Goal: Communication & Community: Ask a question

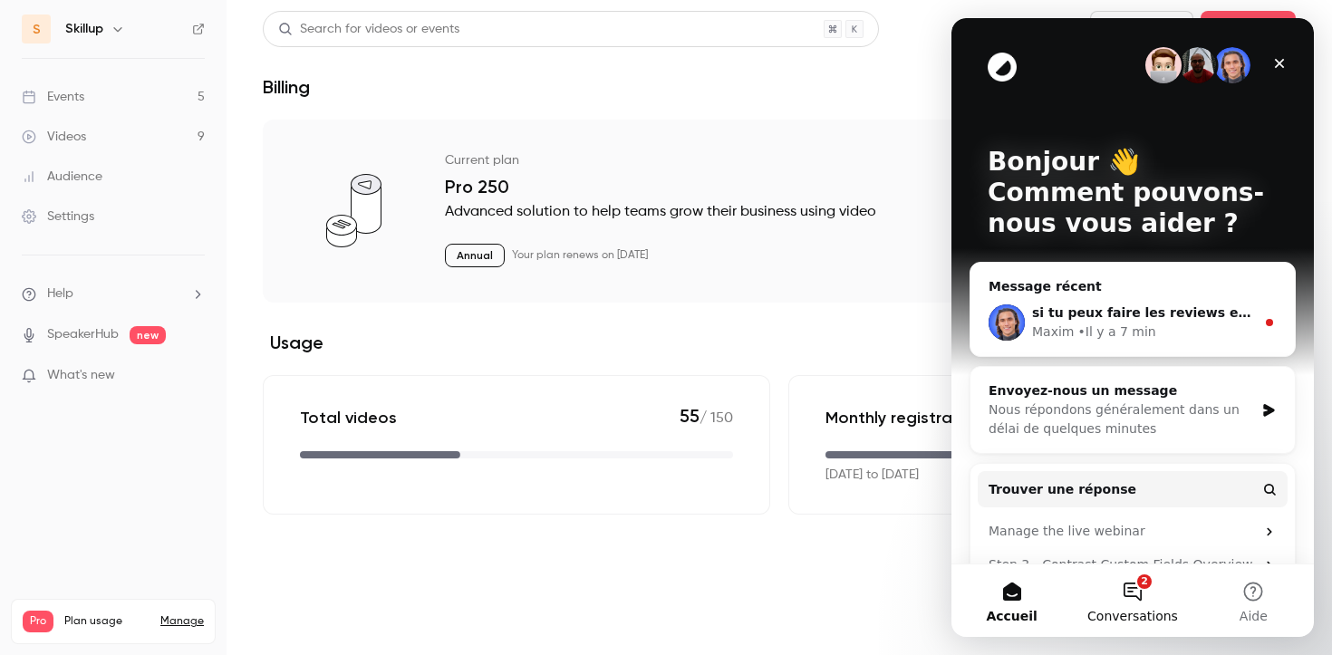
click at [1123, 600] on button "2 Conversations" at bounding box center [1132, 600] width 121 height 72
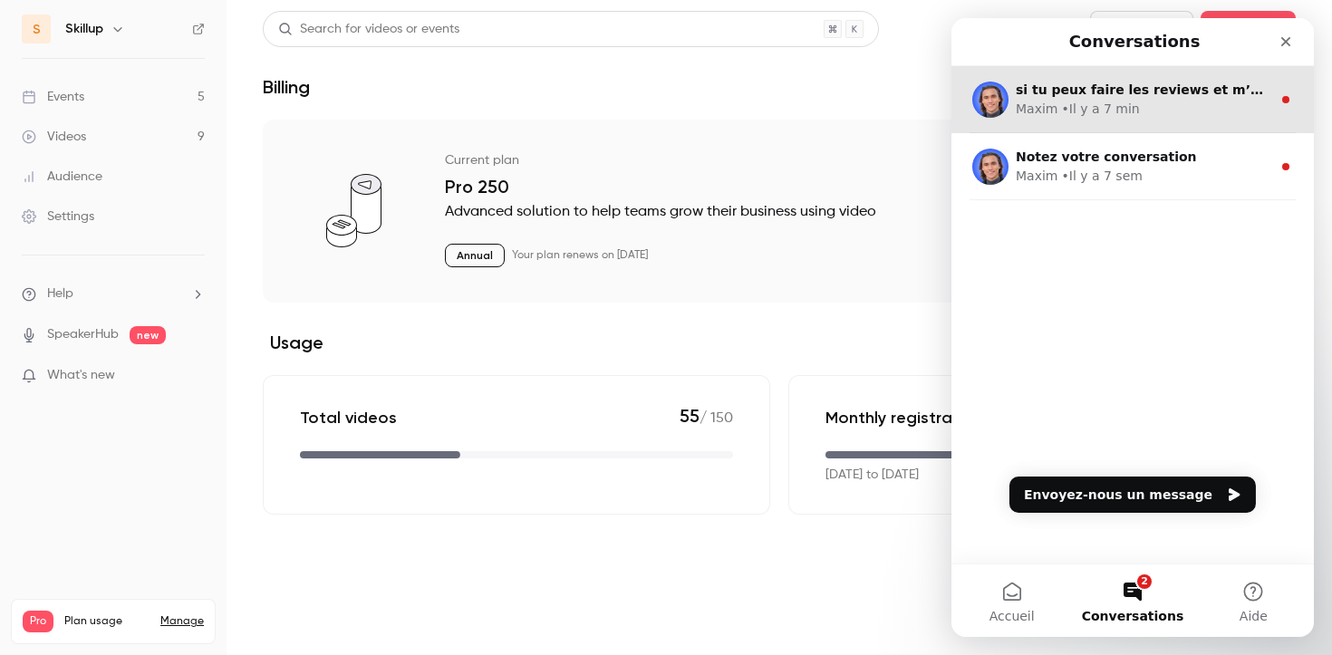
click at [1072, 107] on div "• Il y a 7 min" at bounding box center [1100, 109] width 78 height 19
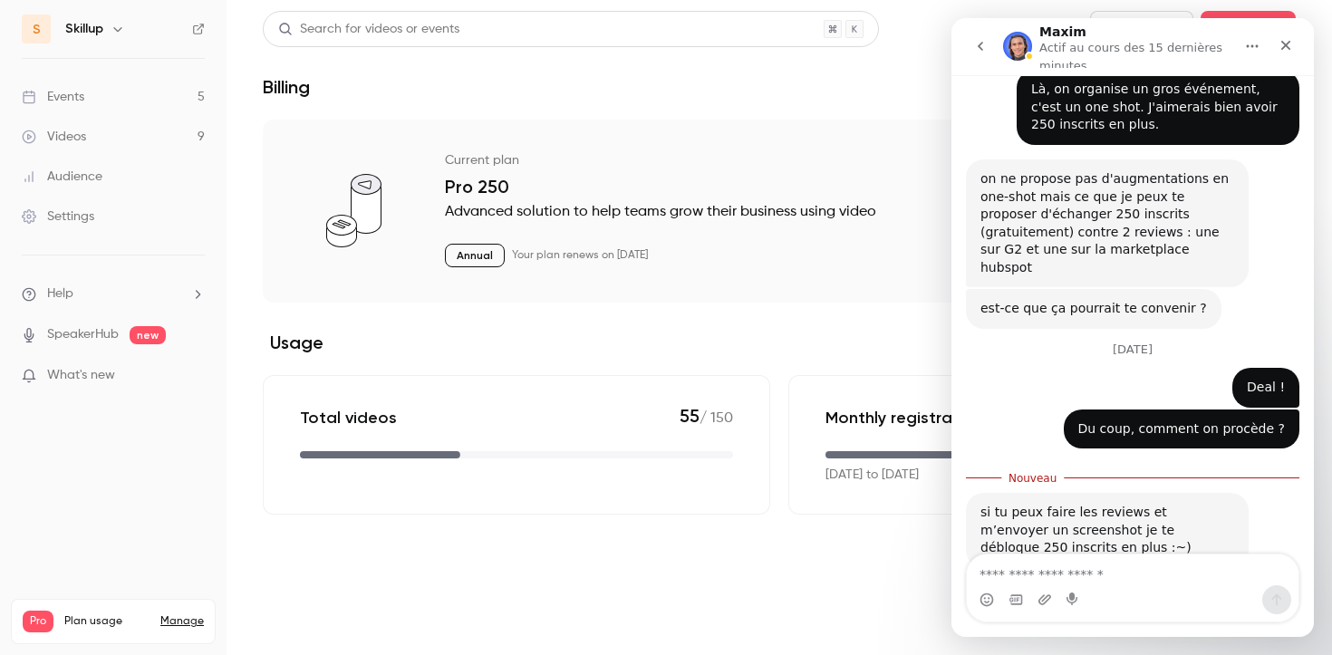
scroll to position [442, 0]
click at [1041, 561] on textarea "Envoyer un message..." at bounding box center [1133, 570] width 332 height 31
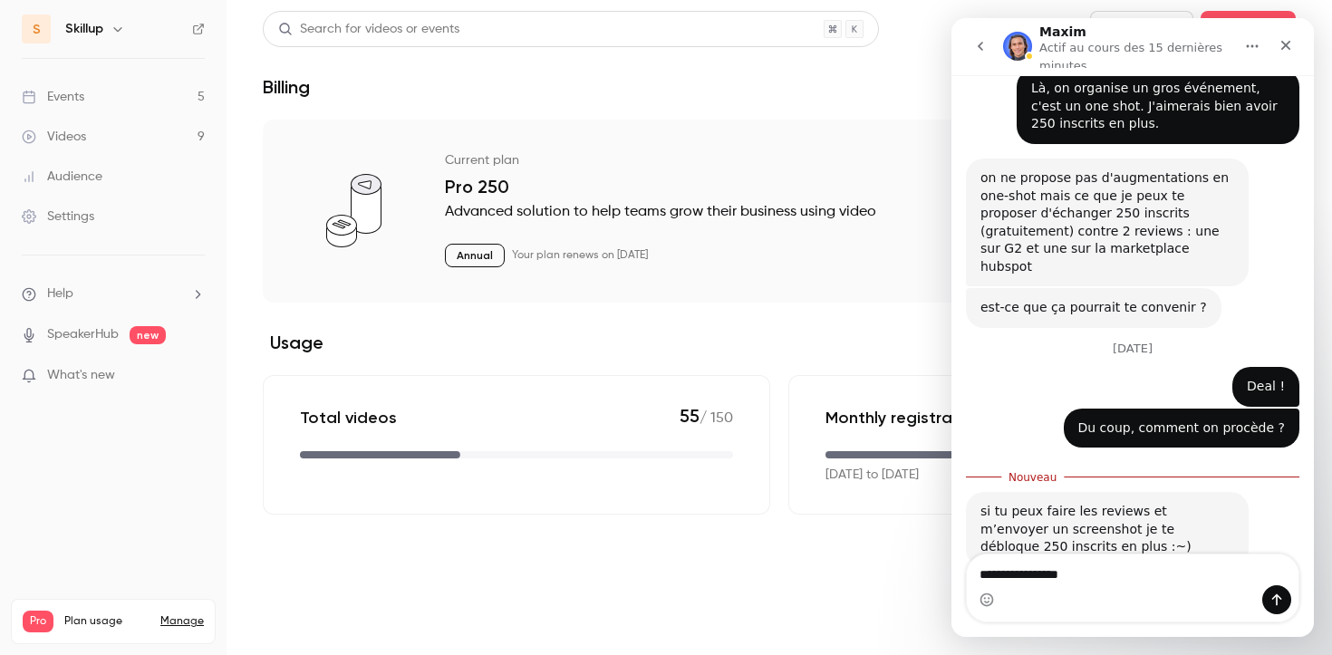
click at [1022, 576] on textarea "**********" at bounding box center [1133, 570] width 332 height 31
type textarea "**********"
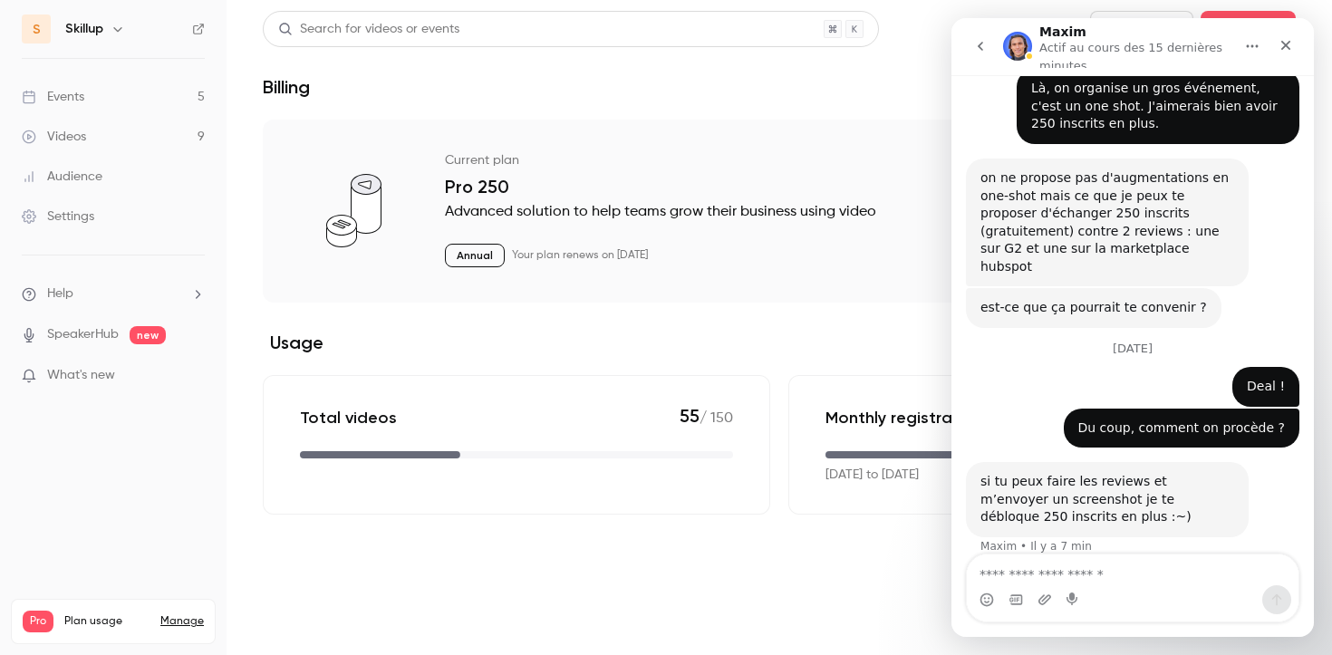
scroll to position [467, 0]
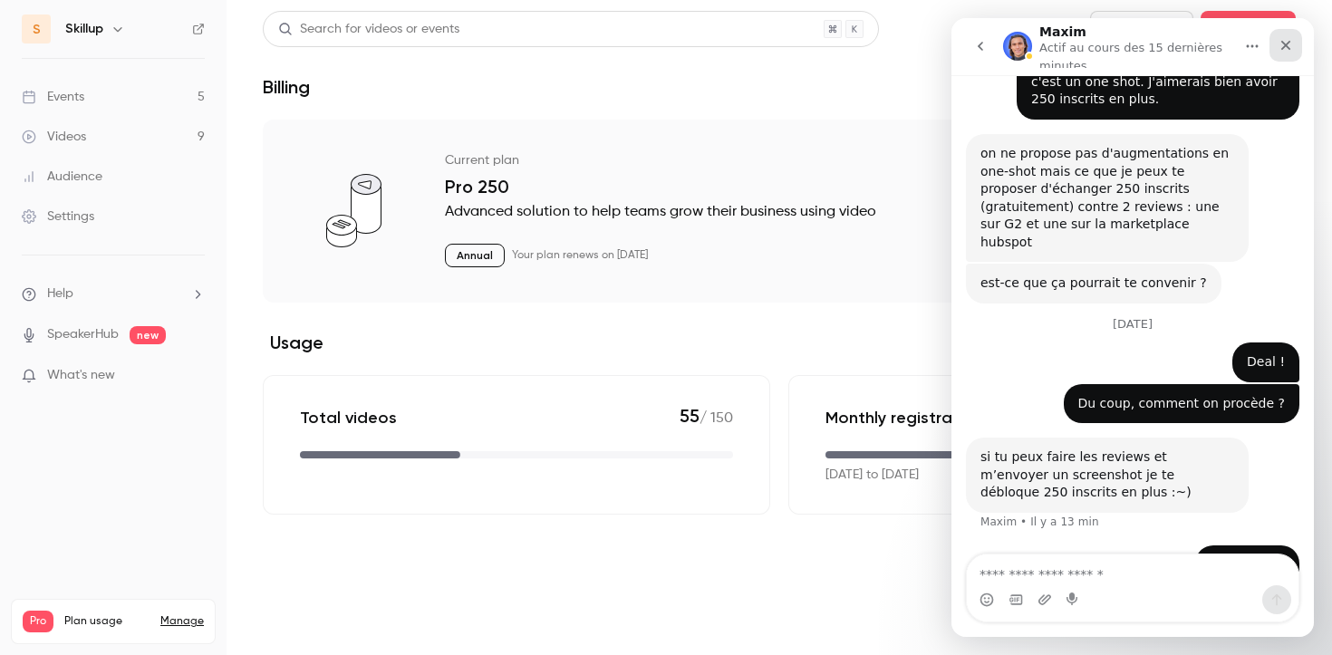
click at [1284, 40] on icon "Fermer" at bounding box center [1285, 45] width 14 height 14
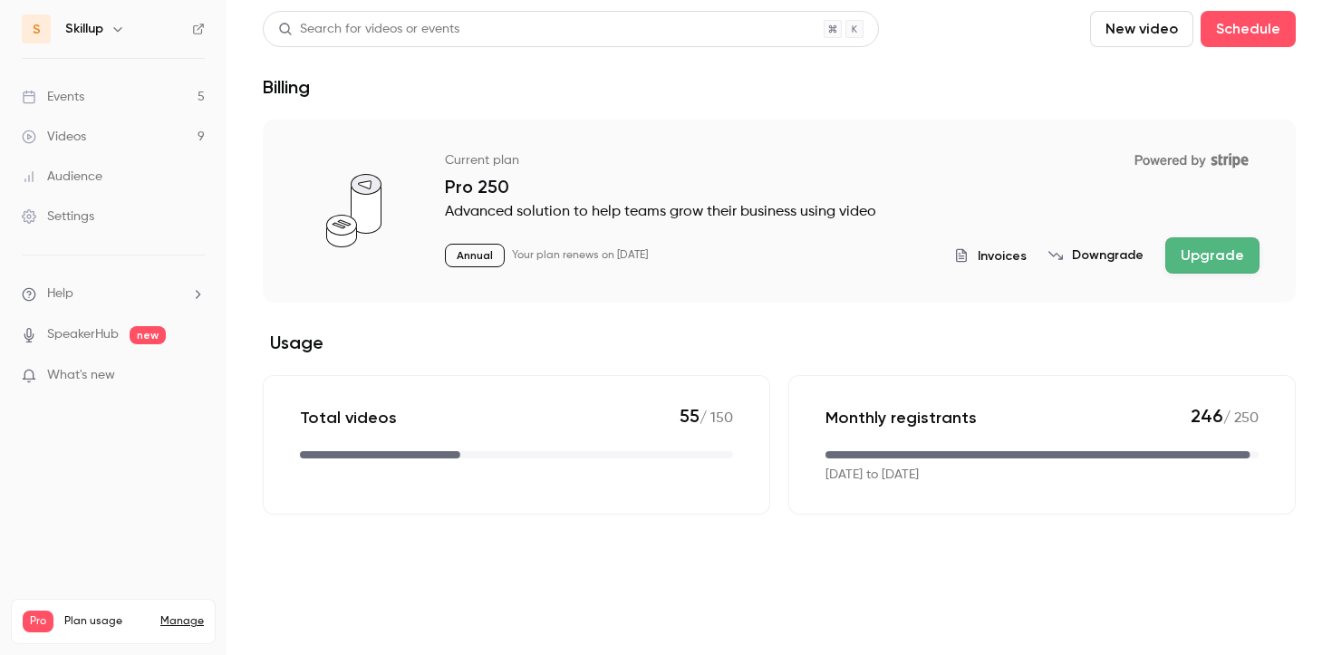
click at [106, 215] on link "Settings" at bounding box center [113, 217] width 227 height 40
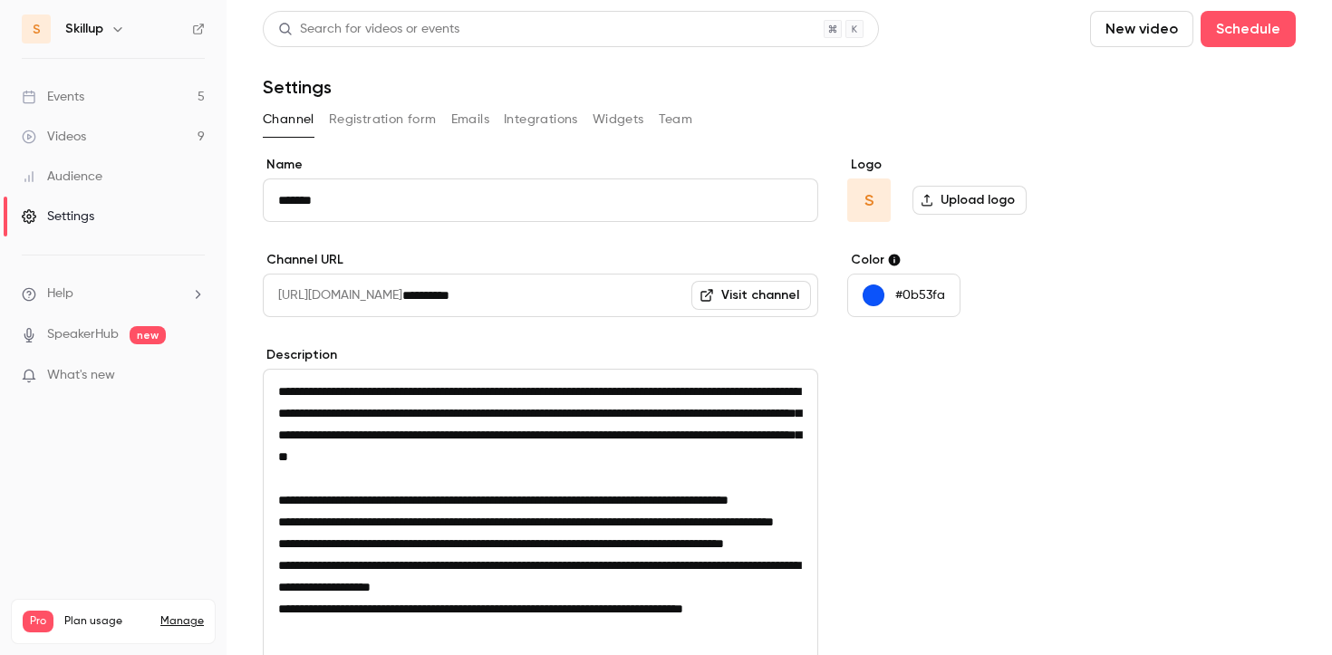
click at [670, 124] on button "Team" at bounding box center [676, 119] width 34 height 29
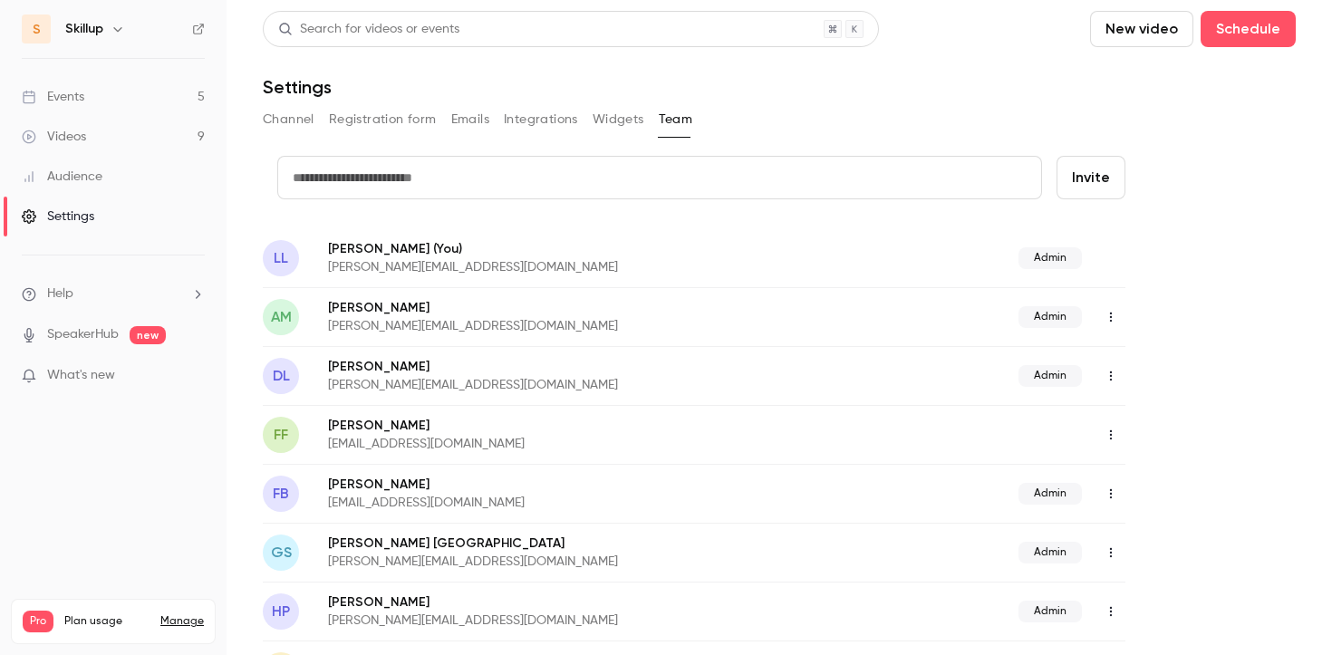
scroll to position [458, 0]
click at [106, 297] on li "Help" at bounding box center [113, 294] width 183 height 19
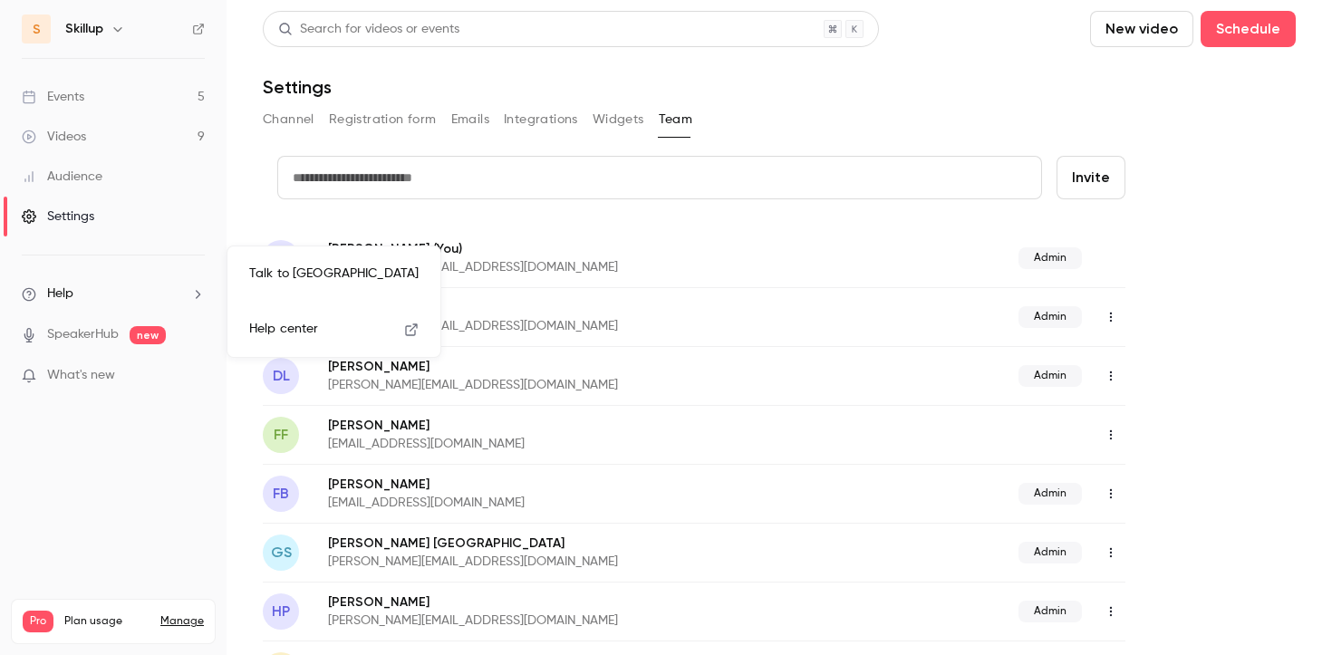
click at [282, 285] on link "Talk to [GEOGRAPHIC_DATA]" at bounding box center [334, 274] width 198 height 48
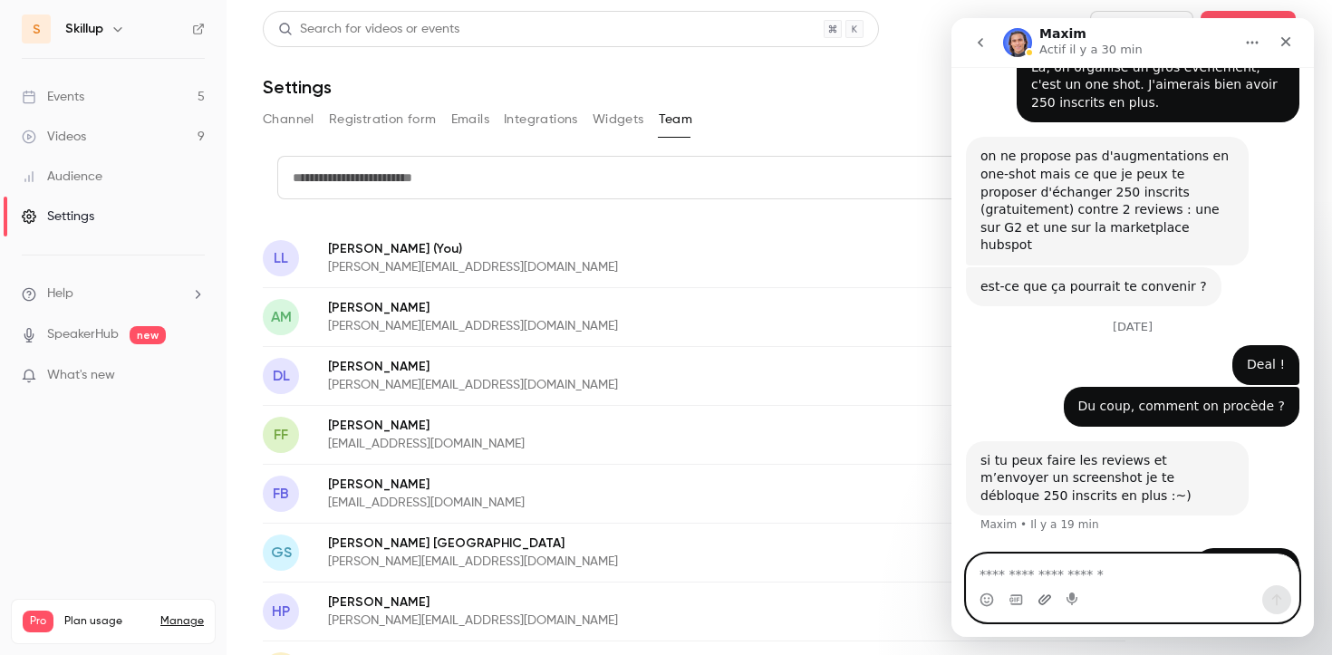
click at [1039, 603] on icon "Télécharger la pièce jointe" at bounding box center [1044, 600] width 14 height 14
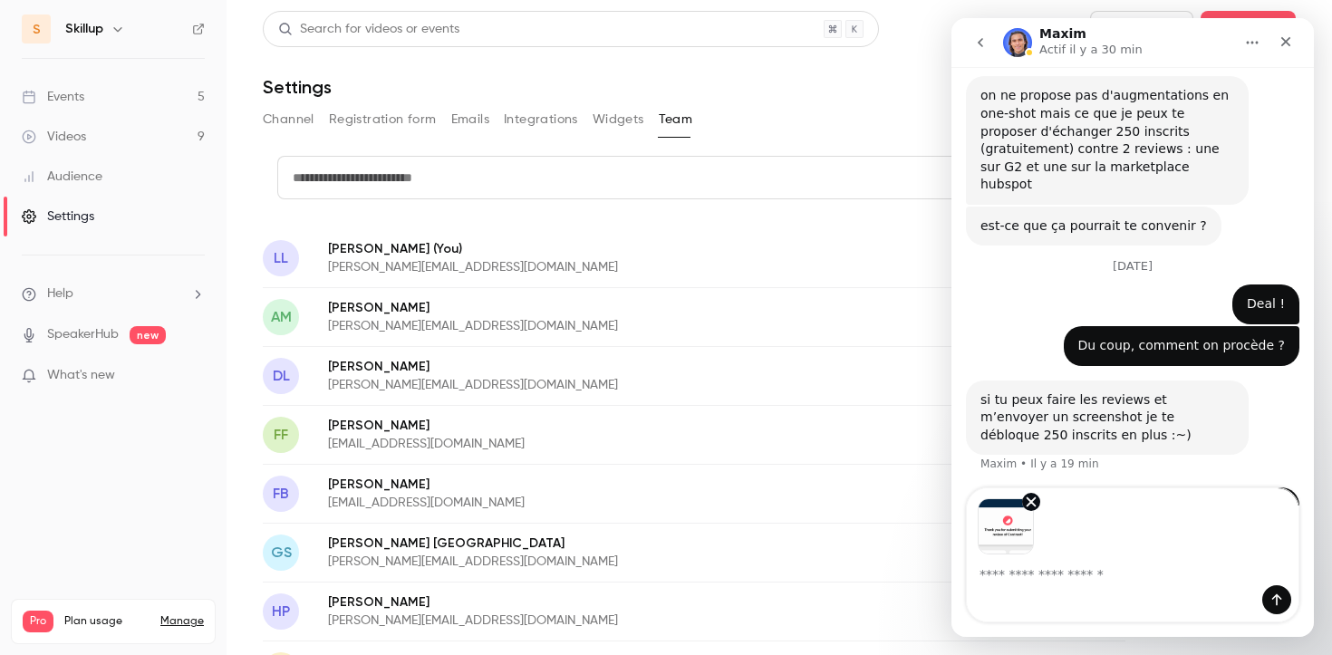
scroll to position [525, 0]
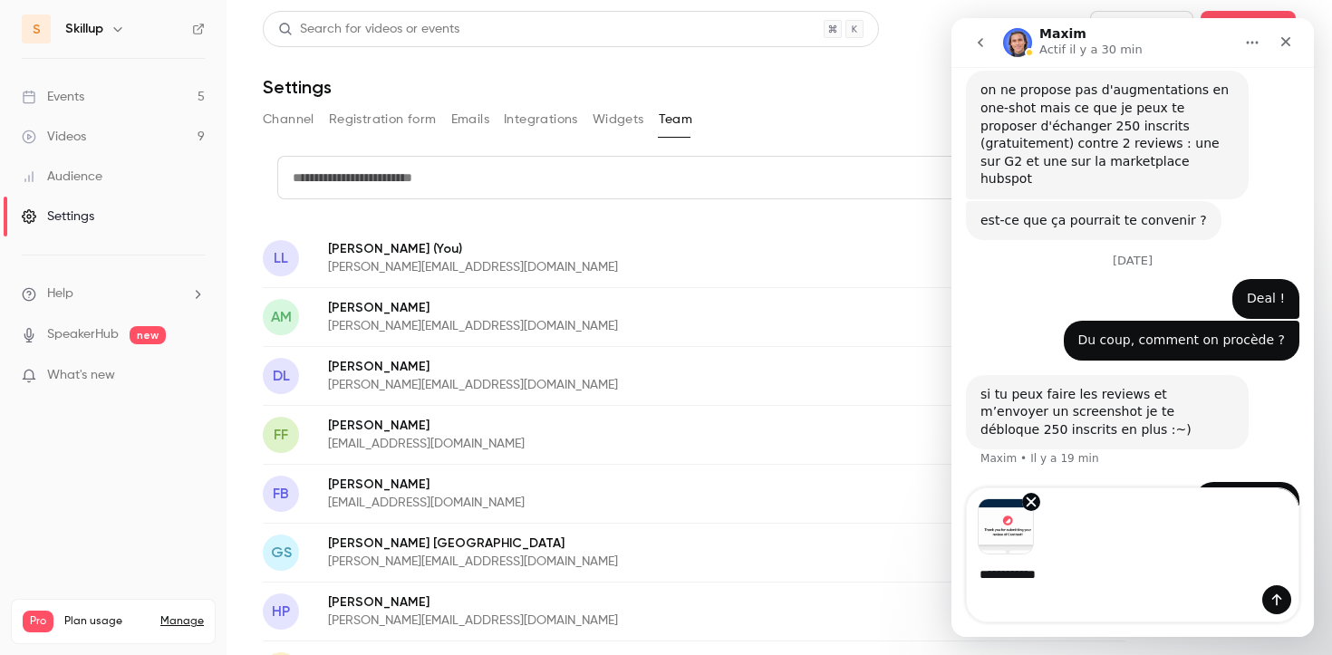
type textarea "**********"
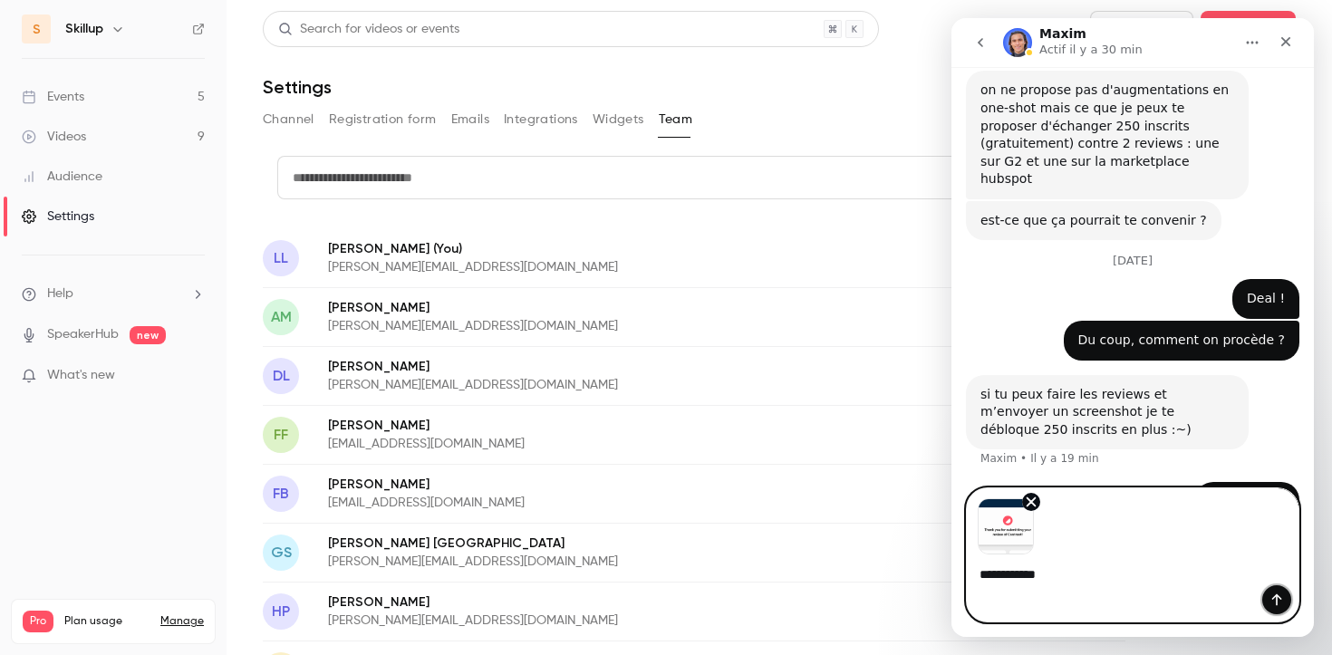
click at [1279, 594] on icon "Envoyer un message…" at bounding box center [1276, 600] width 14 height 14
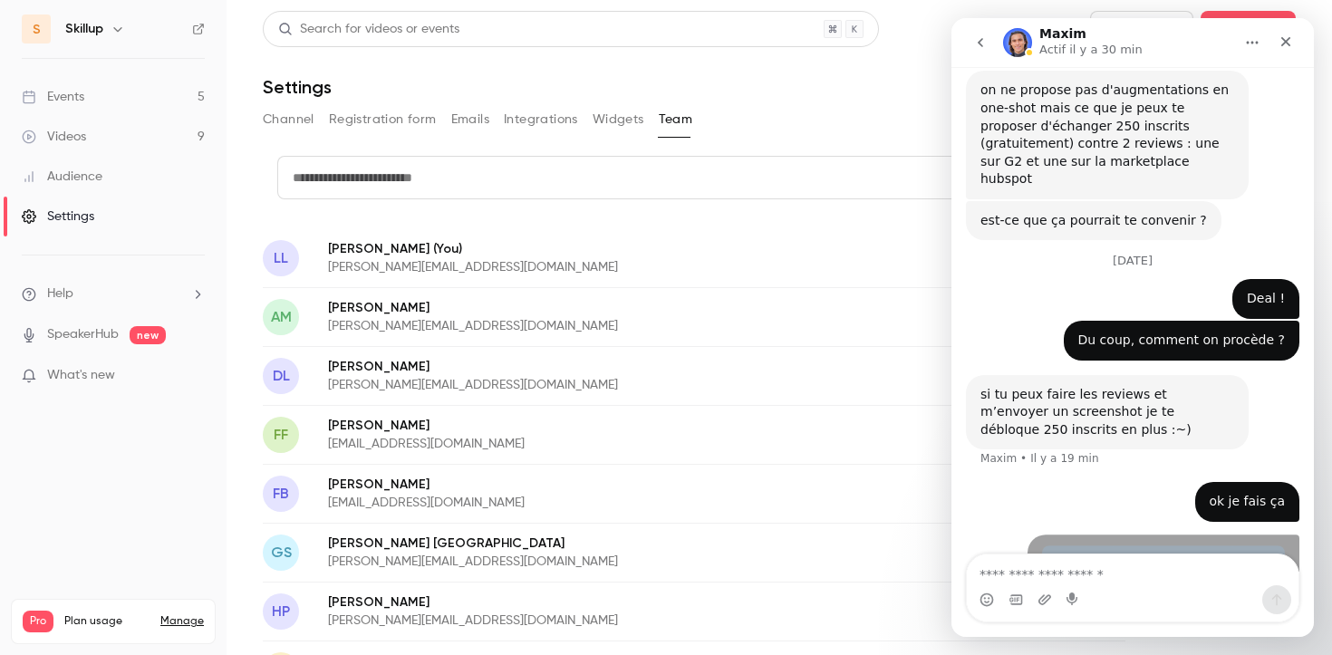
scroll to position [575, 0]
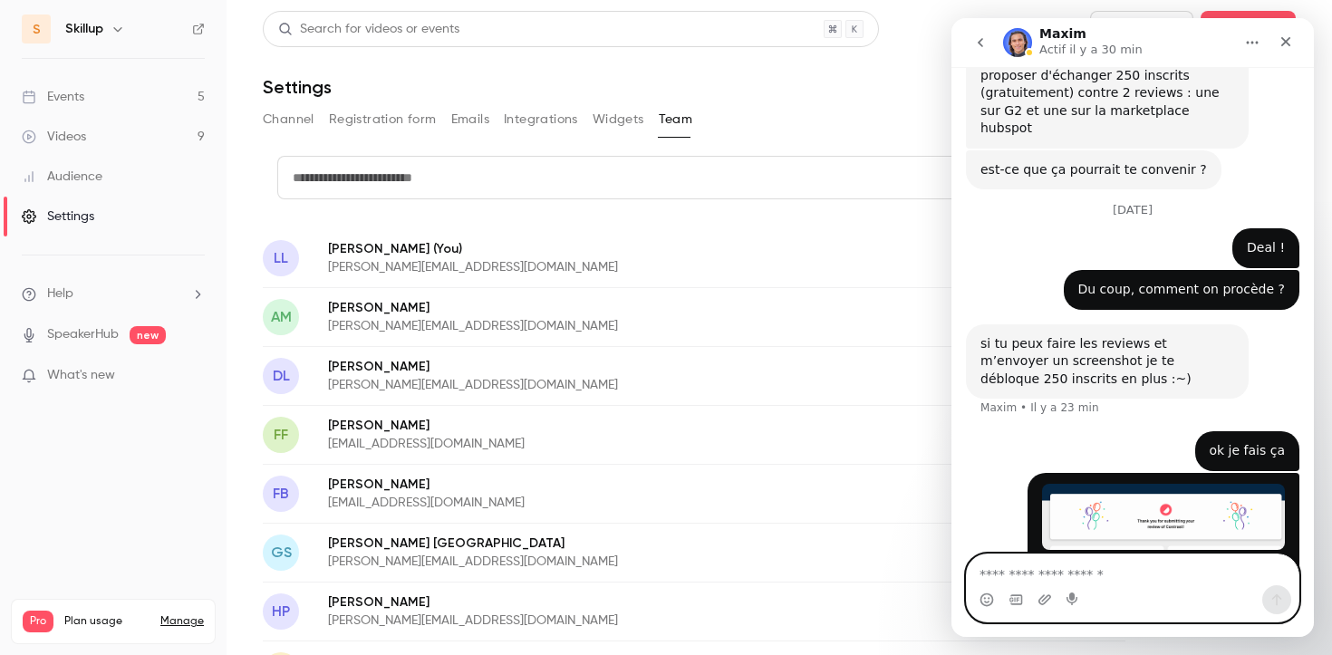
click at [1020, 573] on textarea "Envoyer un message..." at bounding box center [1133, 570] width 332 height 31
click at [1044, 603] on icon "Télécharger la pièce jointe" at bounding box center [1044, 599] width 13 height 10
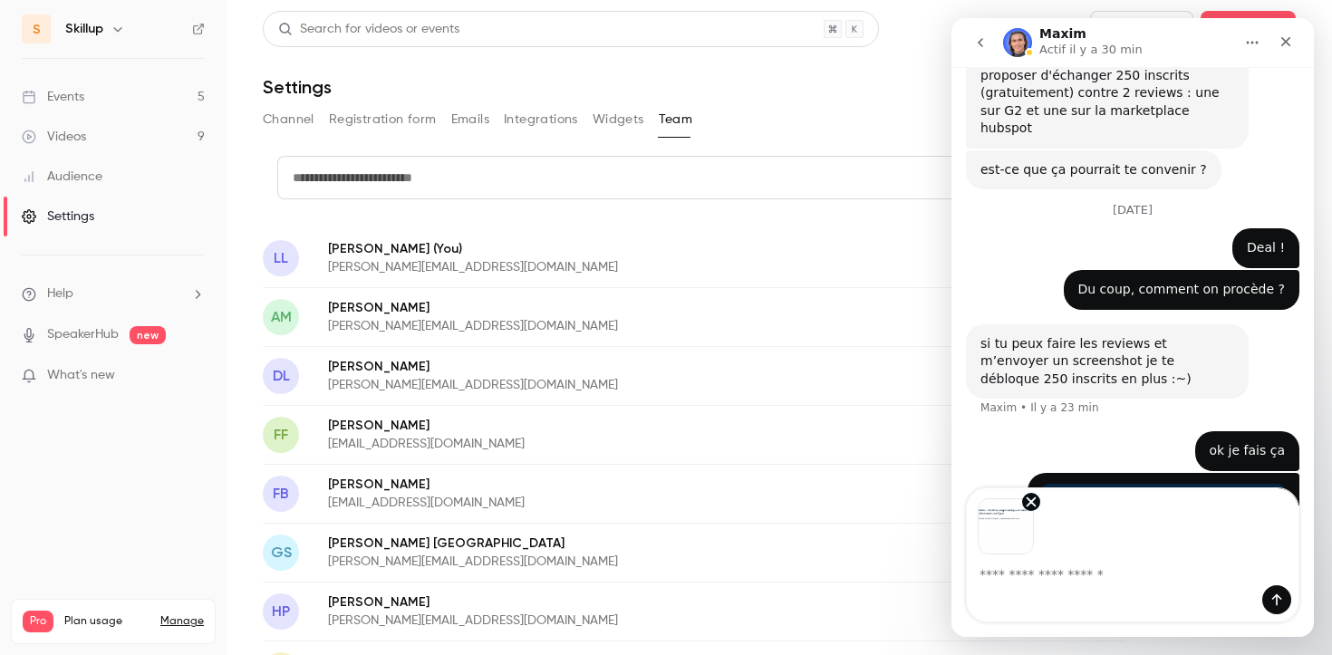
scroll to position [641, 0]
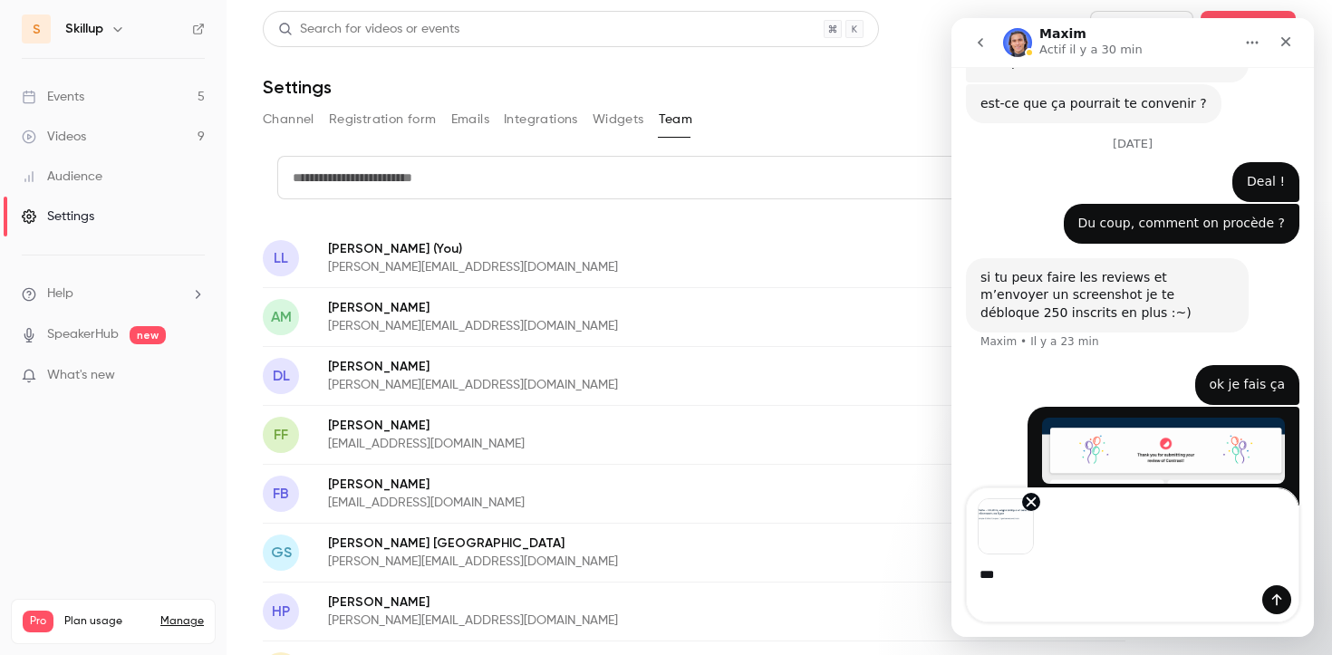
type textarea "****"
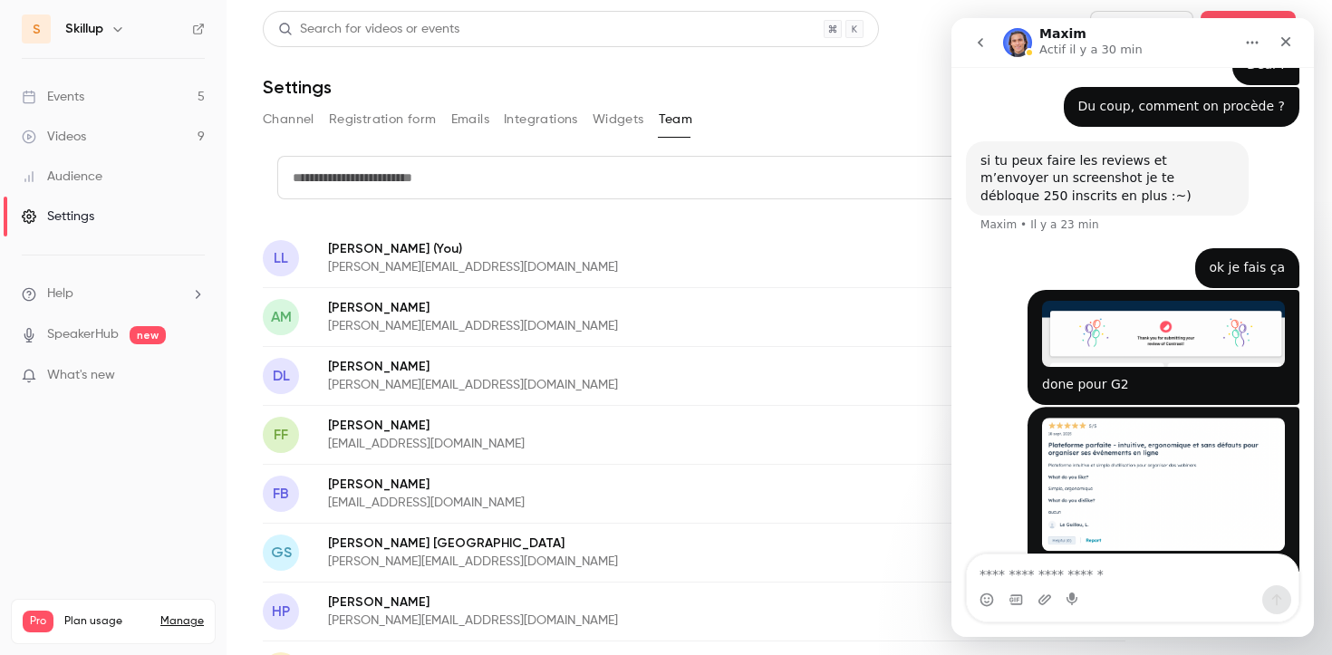
scroll to position [759, 0]
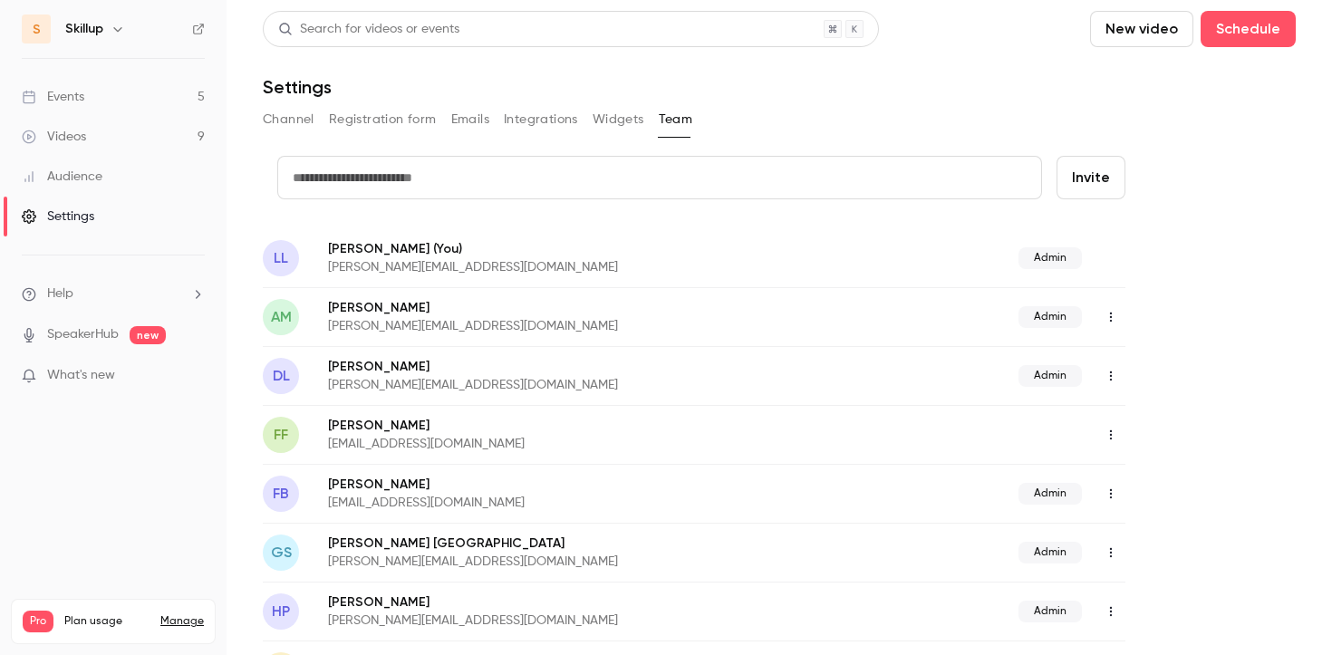
click at [124, 382] on p "What's new" at bounding box center [99, 375] width 154 height 19
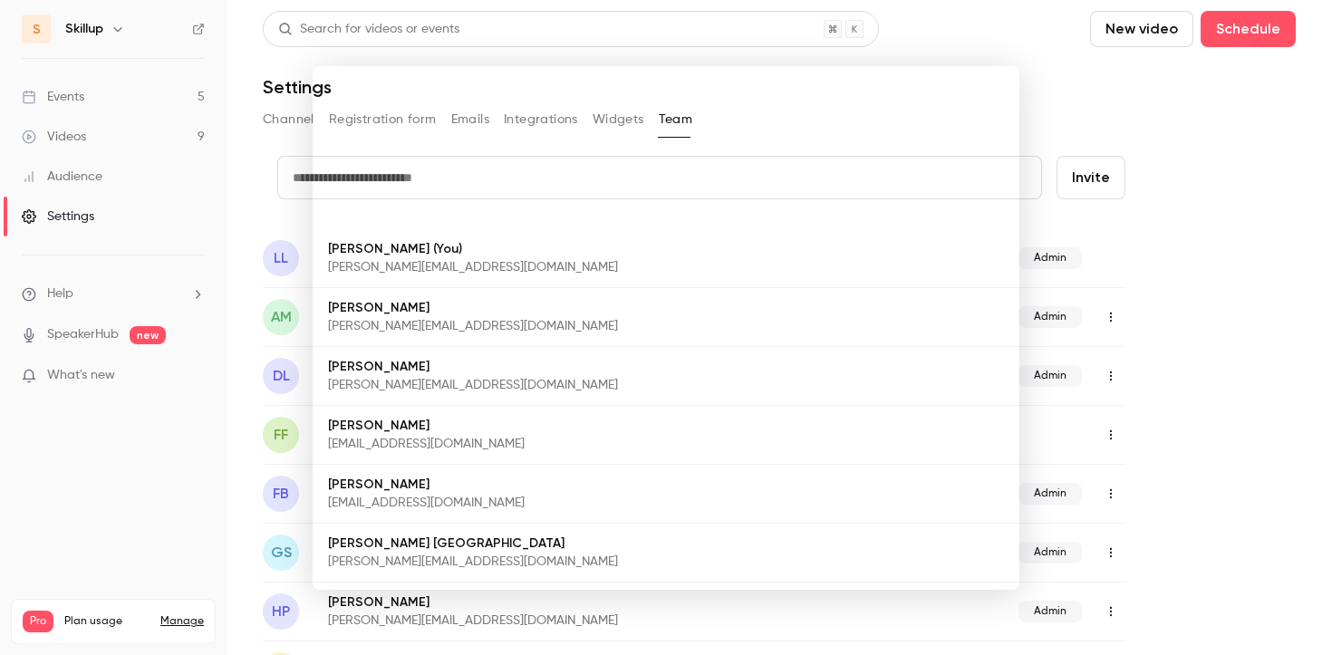
click at [134, 617] on div at bounding box center [666, 327] width 1332 height 655
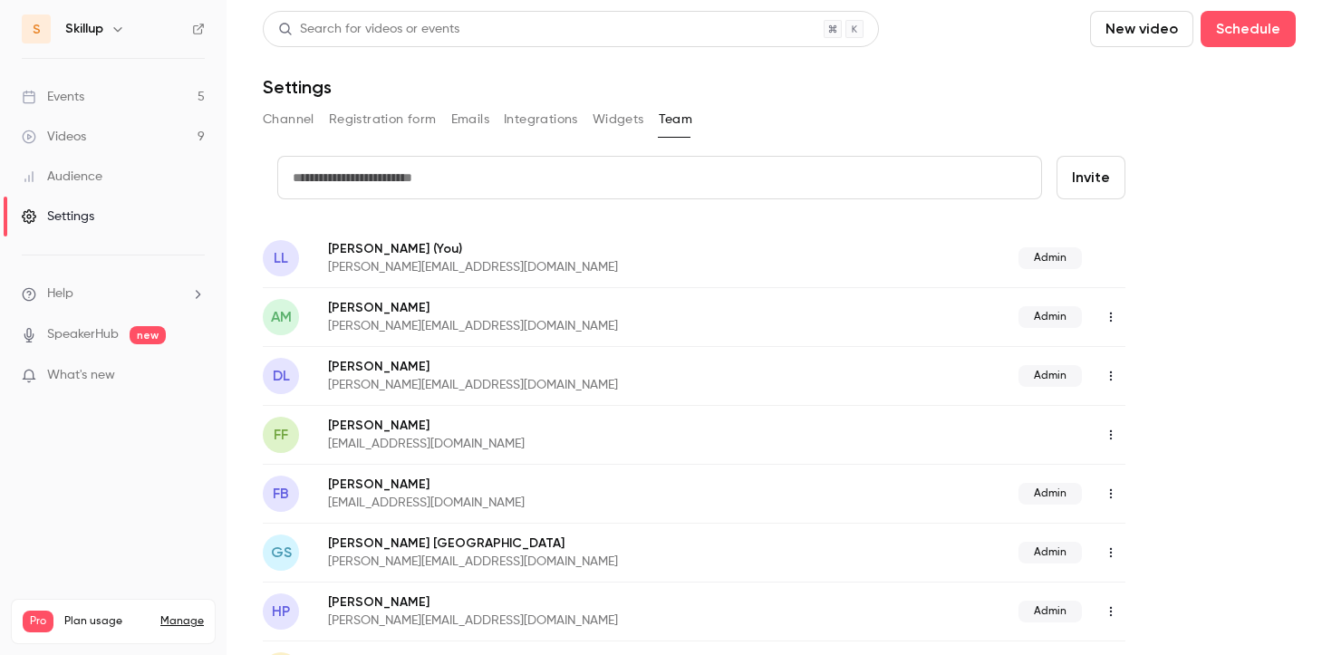
click at [188, 97] on link "Events 5" at bounding box center [113, 97] width 227 height 40
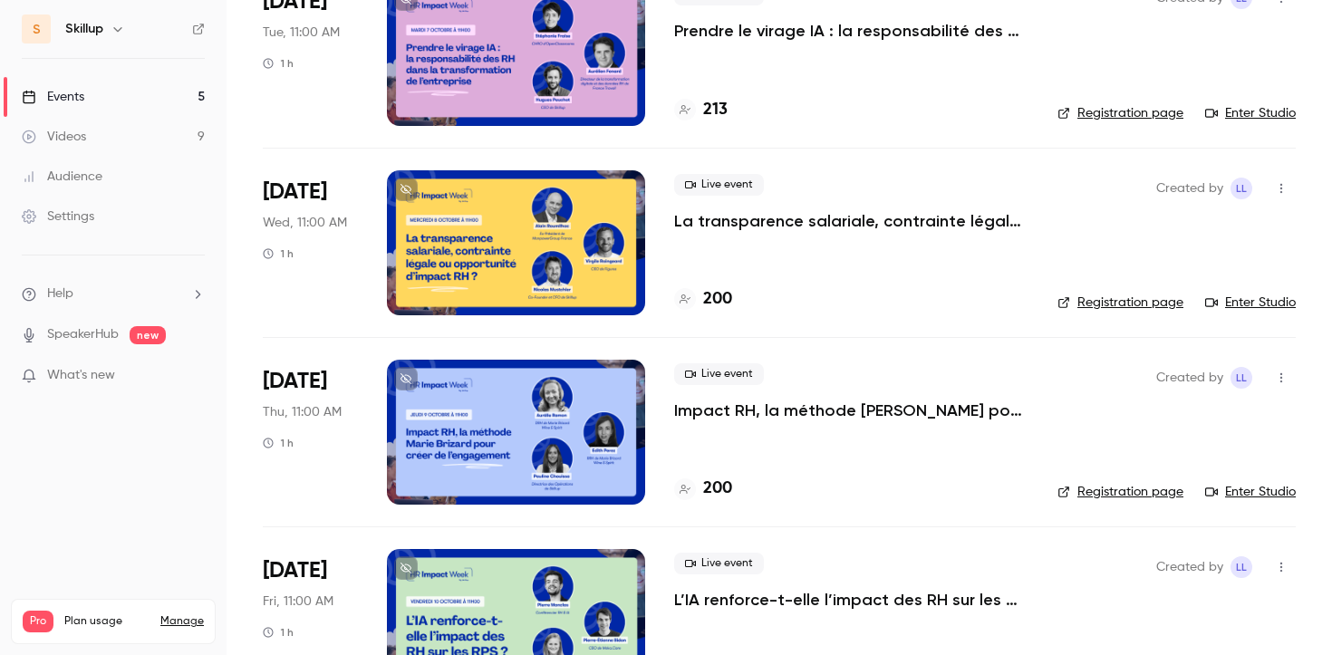
scroll to position [437, 0]
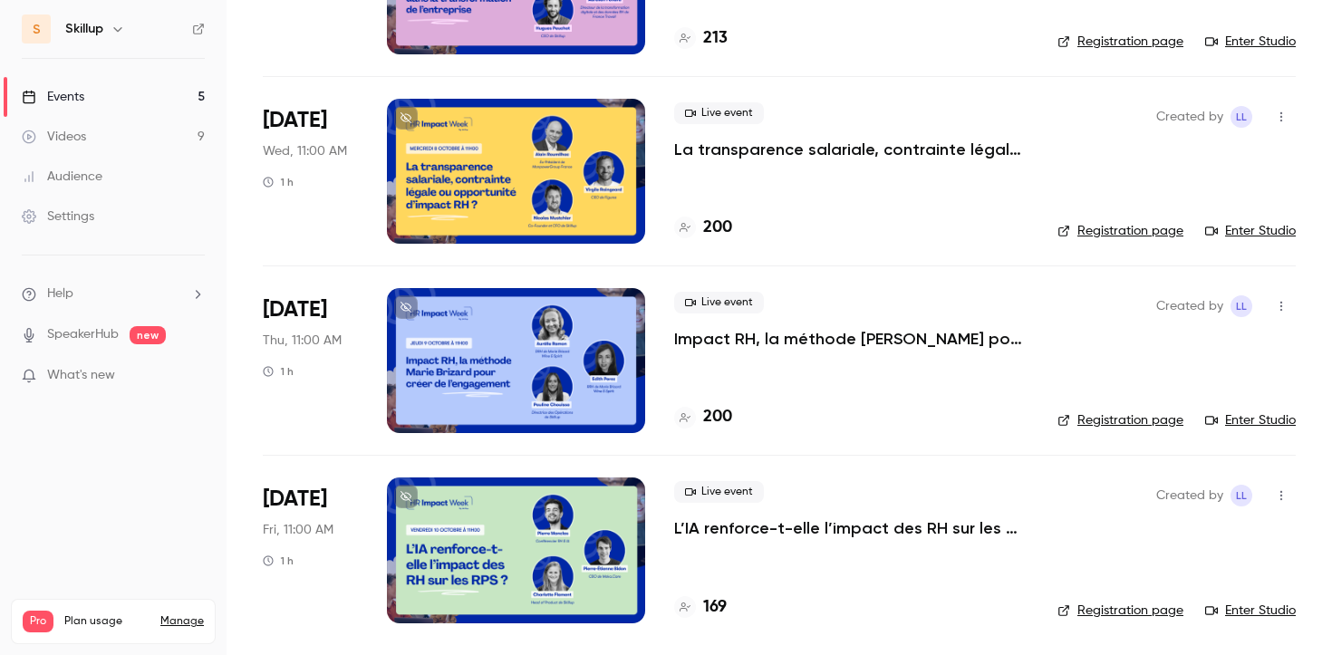
click at [115, 298] on li "Help" at bounding box center [113, 294] width 183 height 19
click at [386, 284] on link "Talk to [GEOGRAPHIC_DATA]" at bounding box center [334, 274] width 198 height 48
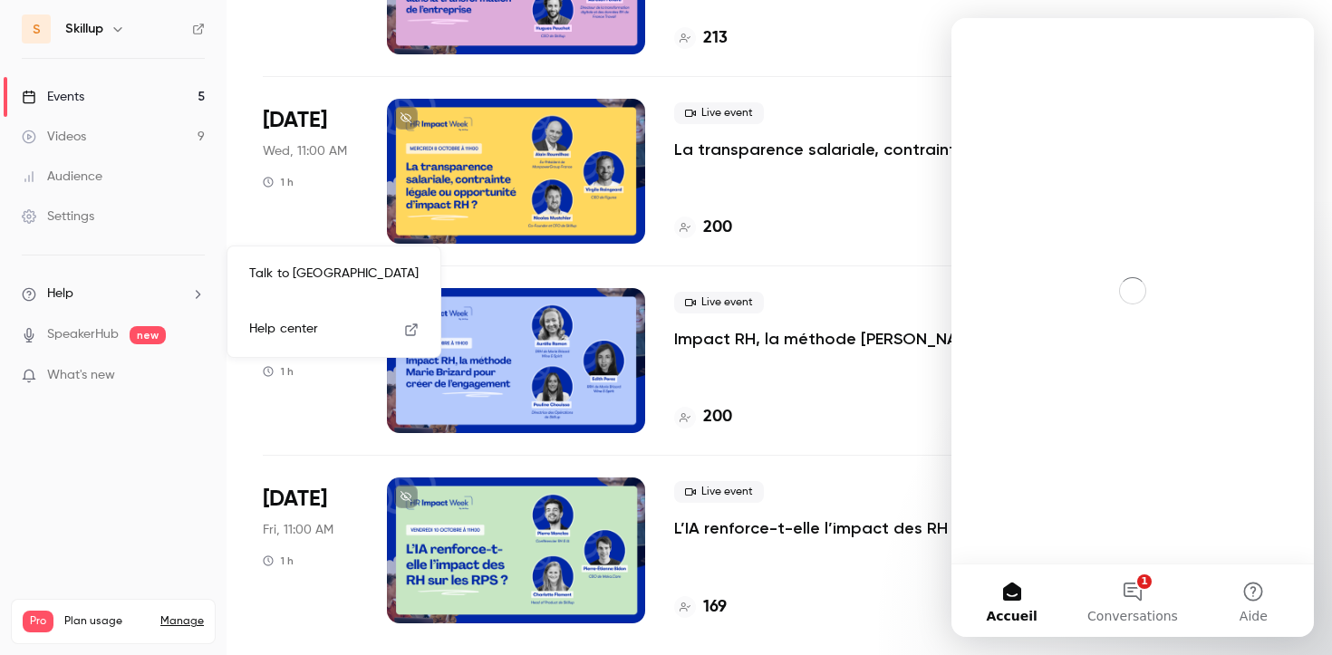
scroll to position [0, 0]
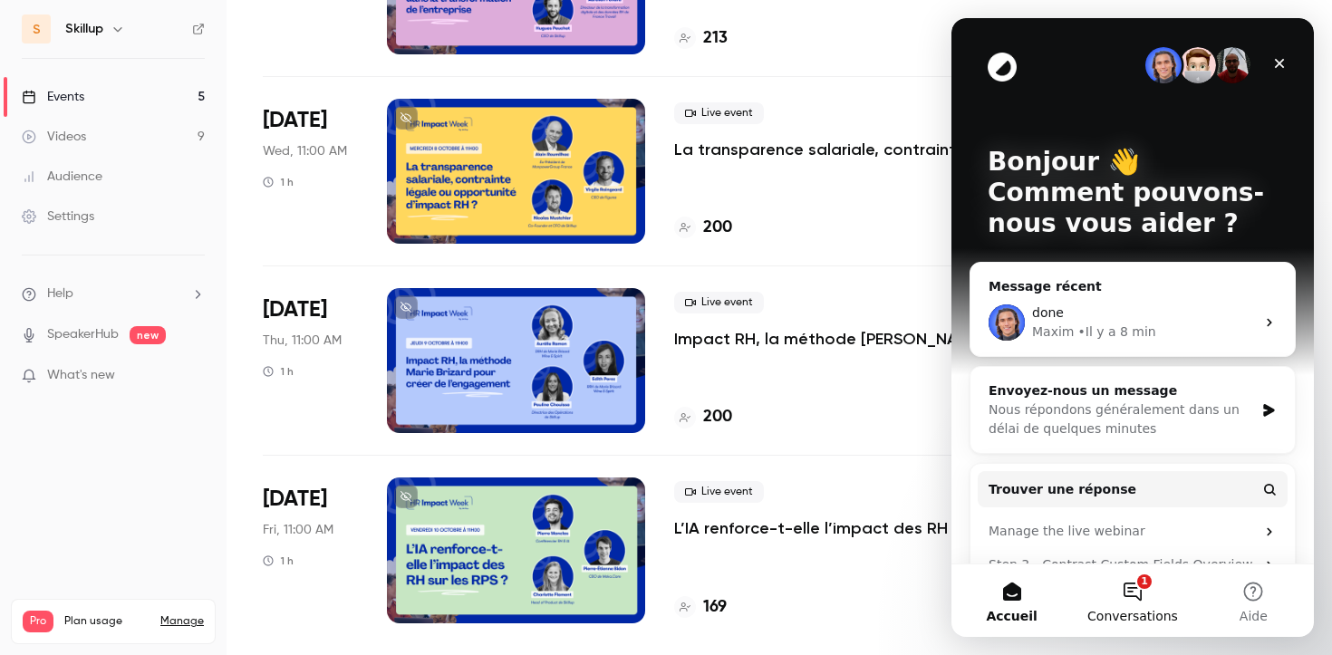
click at [1129, 600] on button "1 Conversations" at bounding box center [1132, 600] width 121 height 72
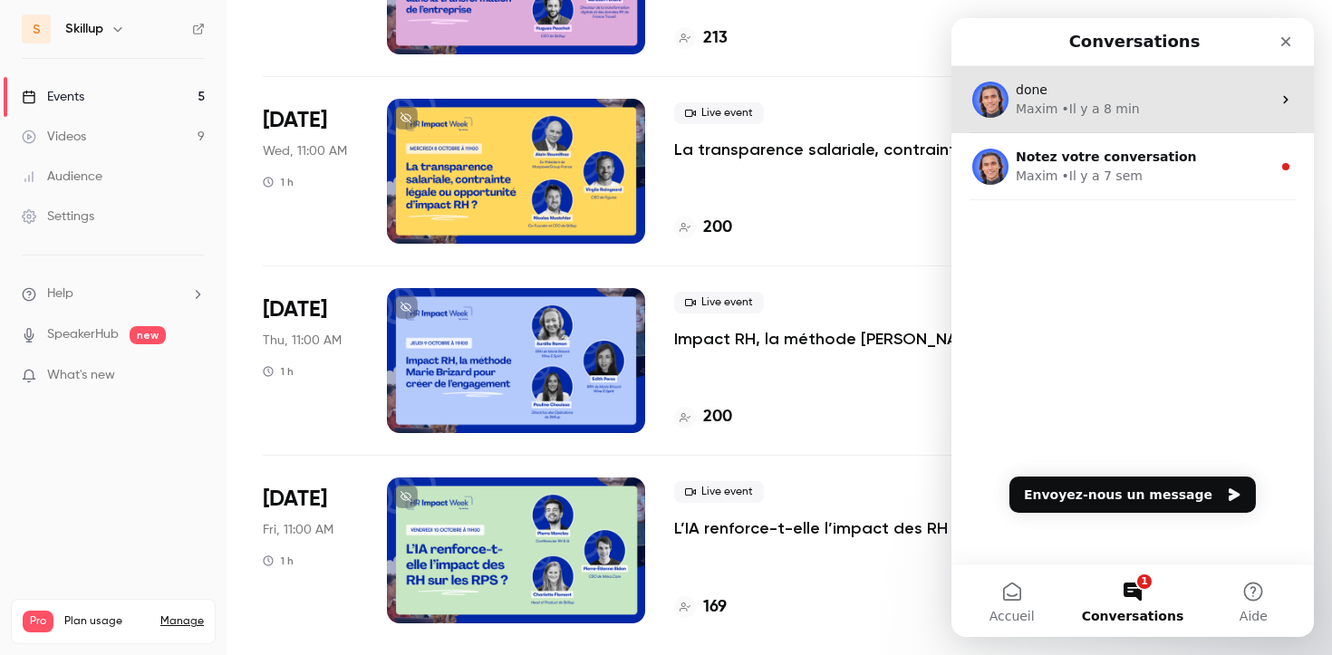
click at [1085, 106] on div "• Il y a 8 min" at bounding box center [1100, 109] width 78 height 19
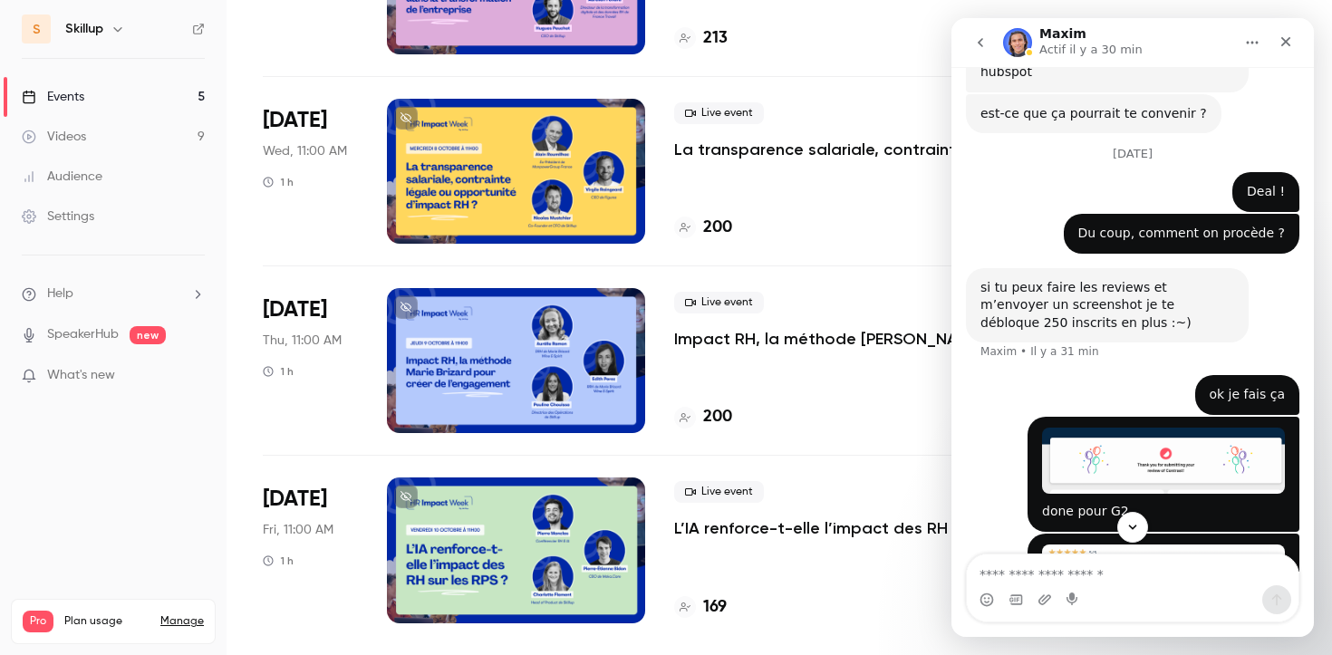
scroll to position [759, 0]
